Goal: Check status: Check status

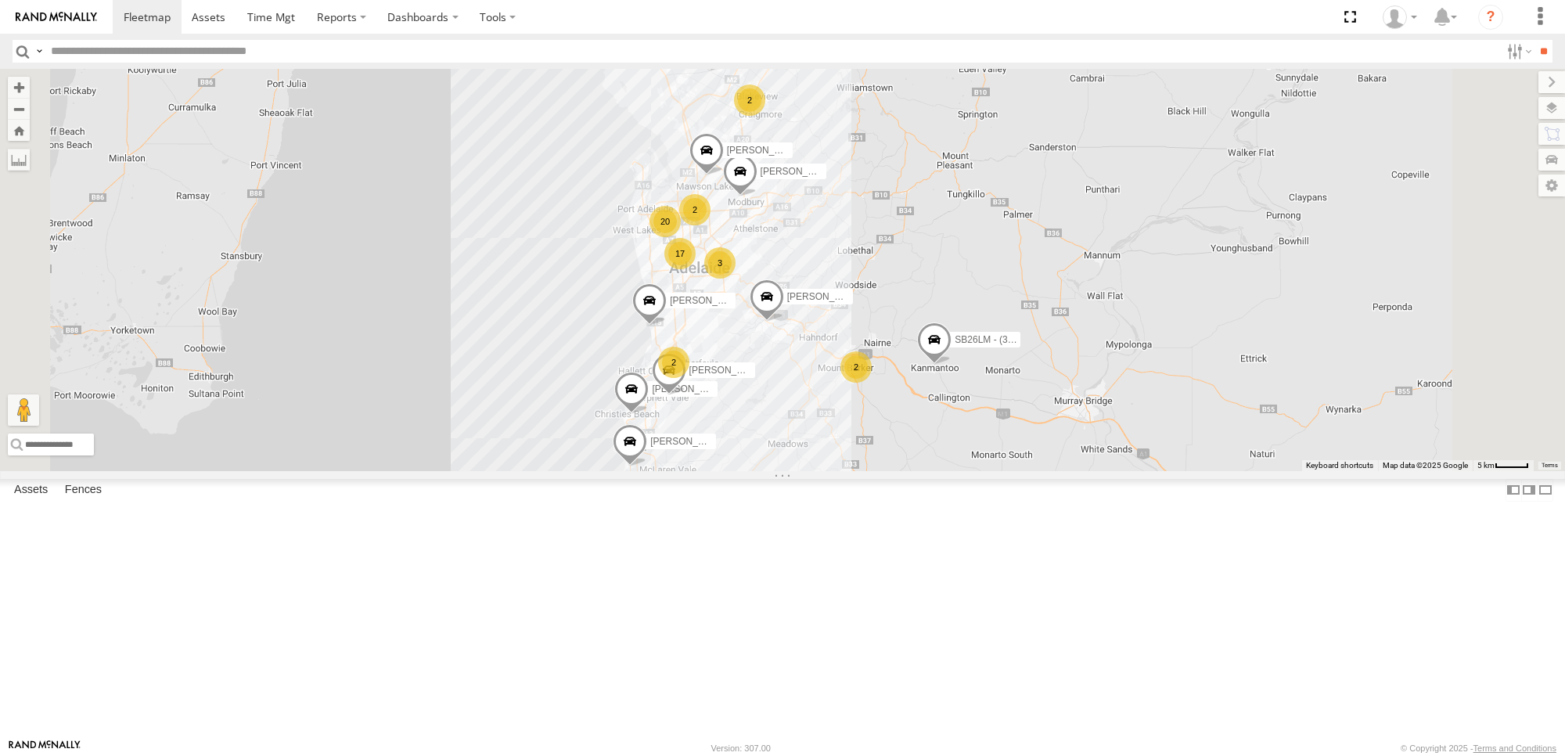
click at [0, 0] on div "All Assets" at bounding box center [0, 0] width 0 height 0
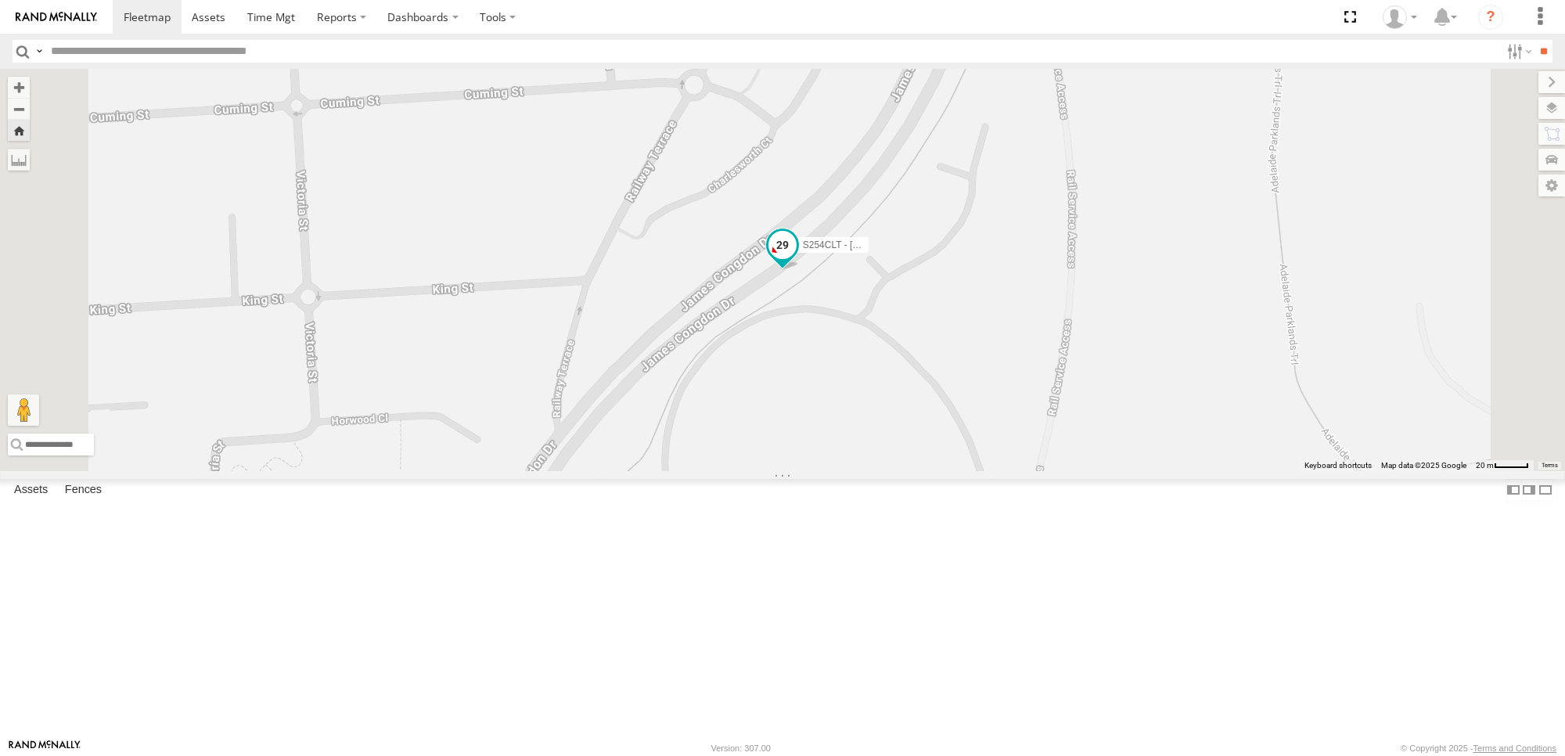
click at [796, 259] on span at bounding box center [782, 245] width 28 height 28
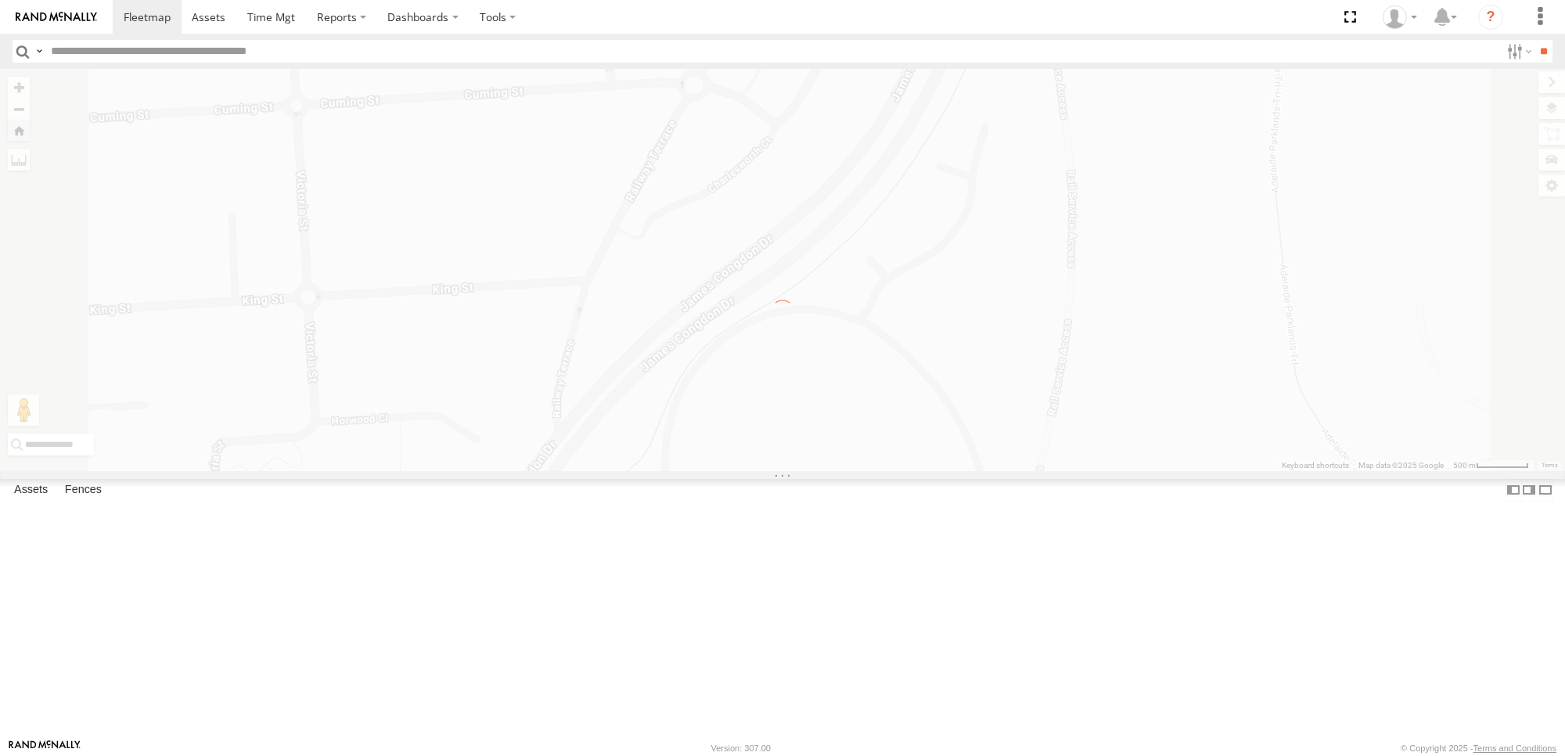
click at [1065, 387] on div "← Move left → Move right ↑ Move up ↓ Move down + Zoom in - Zoom out Home Jump l…" at bounding box center [782, 269] width 1565 height 401
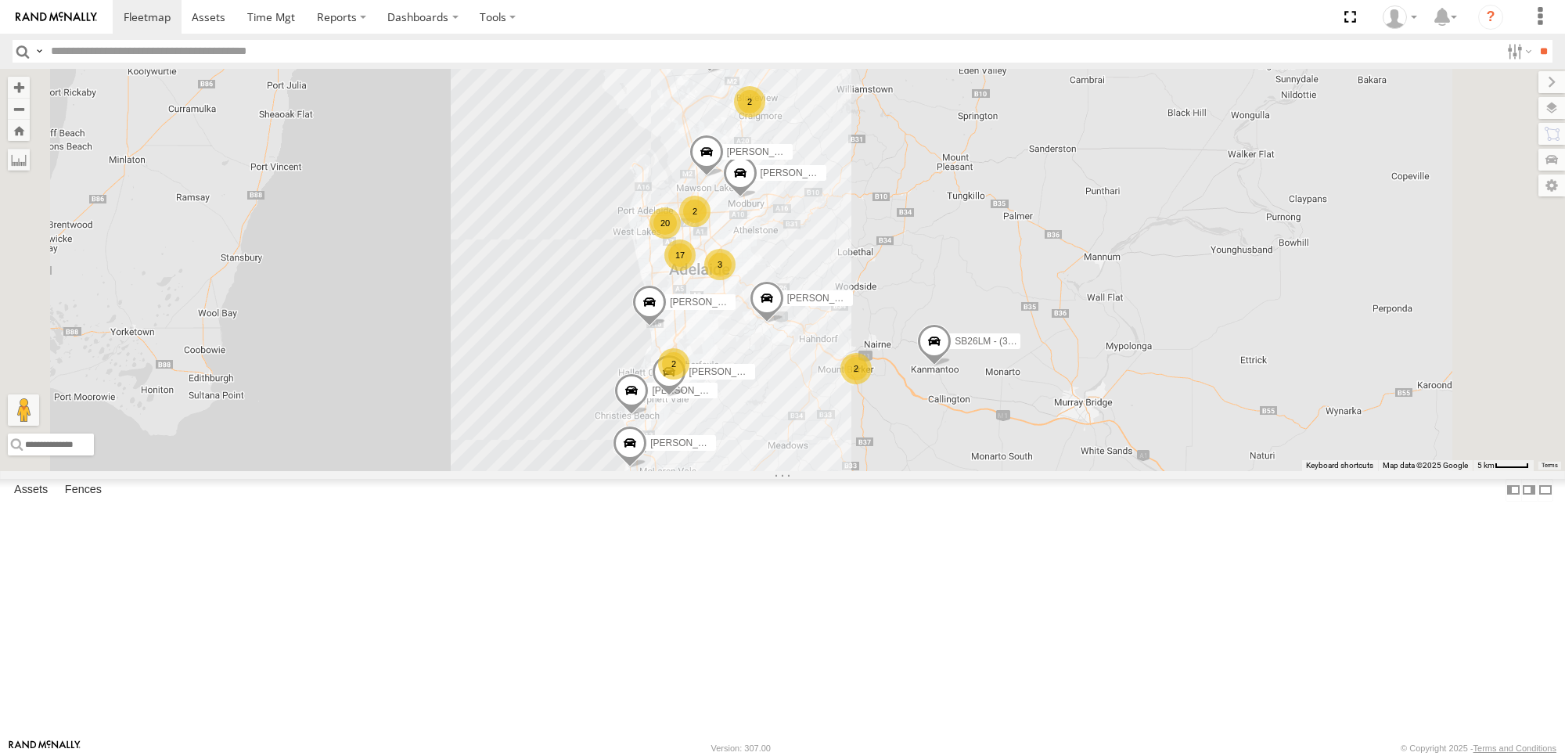
click at [0, 0] on div "S254CLT - [PERSON_NAME]" at bounding box center [0, 0] width 0 height 0
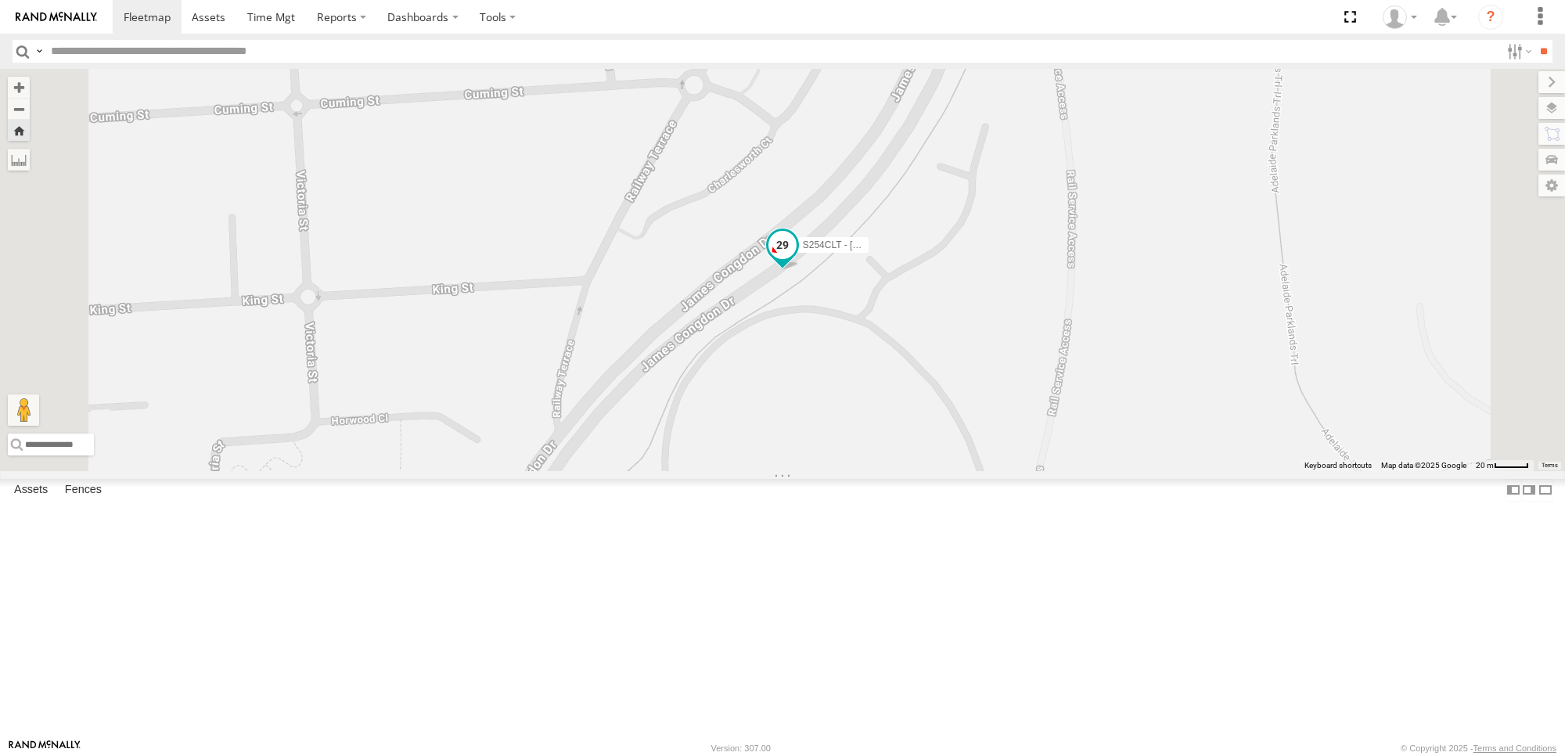
click at [796, 259] on span at bounding box center [782, 245] width 28 height 28
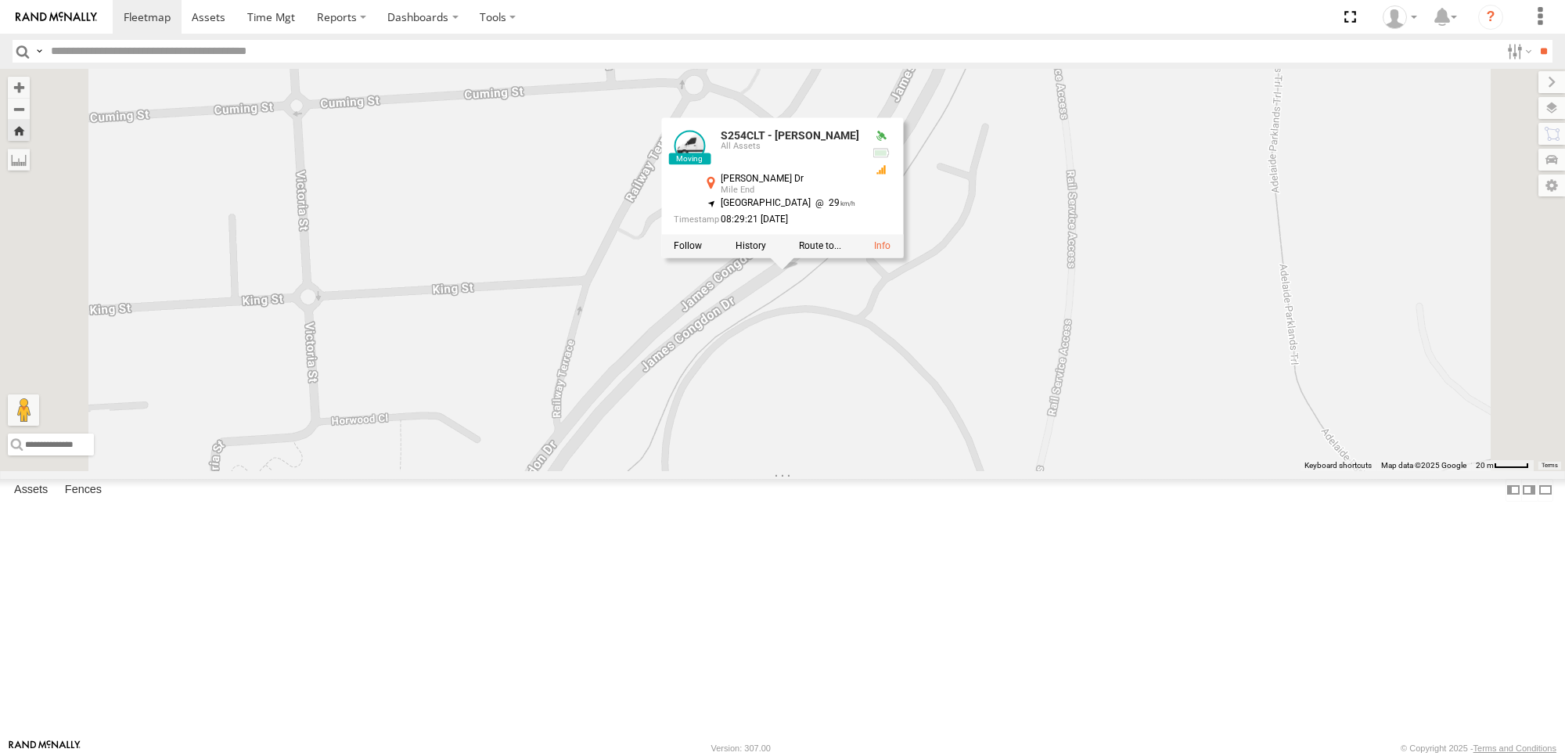
click at [903, 258] on div at bounding box center [782, 246] width 242 height 23
click at [890, 252] on link at bounding box center [882, 246] width 16 height 11
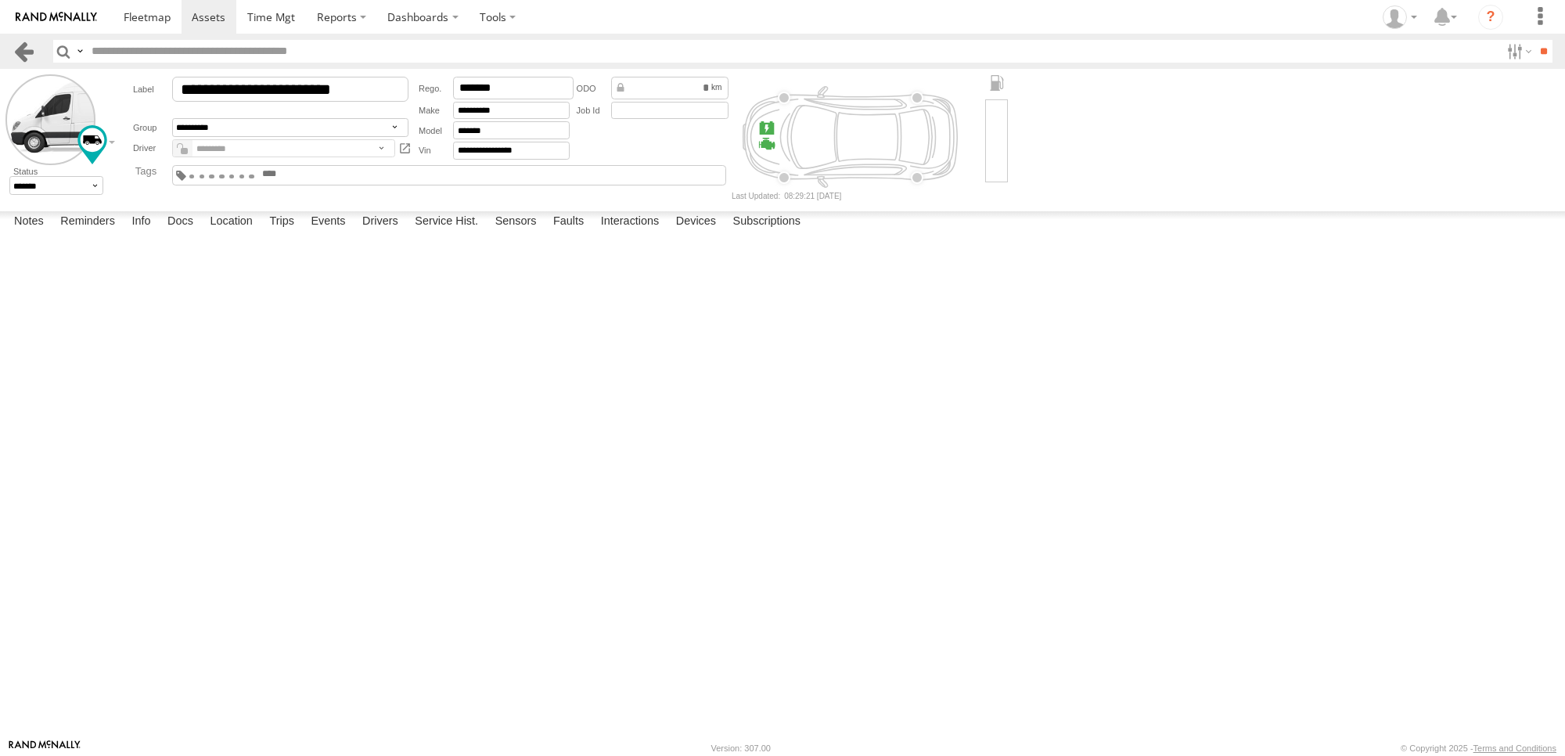
click at [13, 48] on link at bounding box center [24, 51] width 23 height 23
